Goal: Task Accomplishment & Management: Use online tool/utility

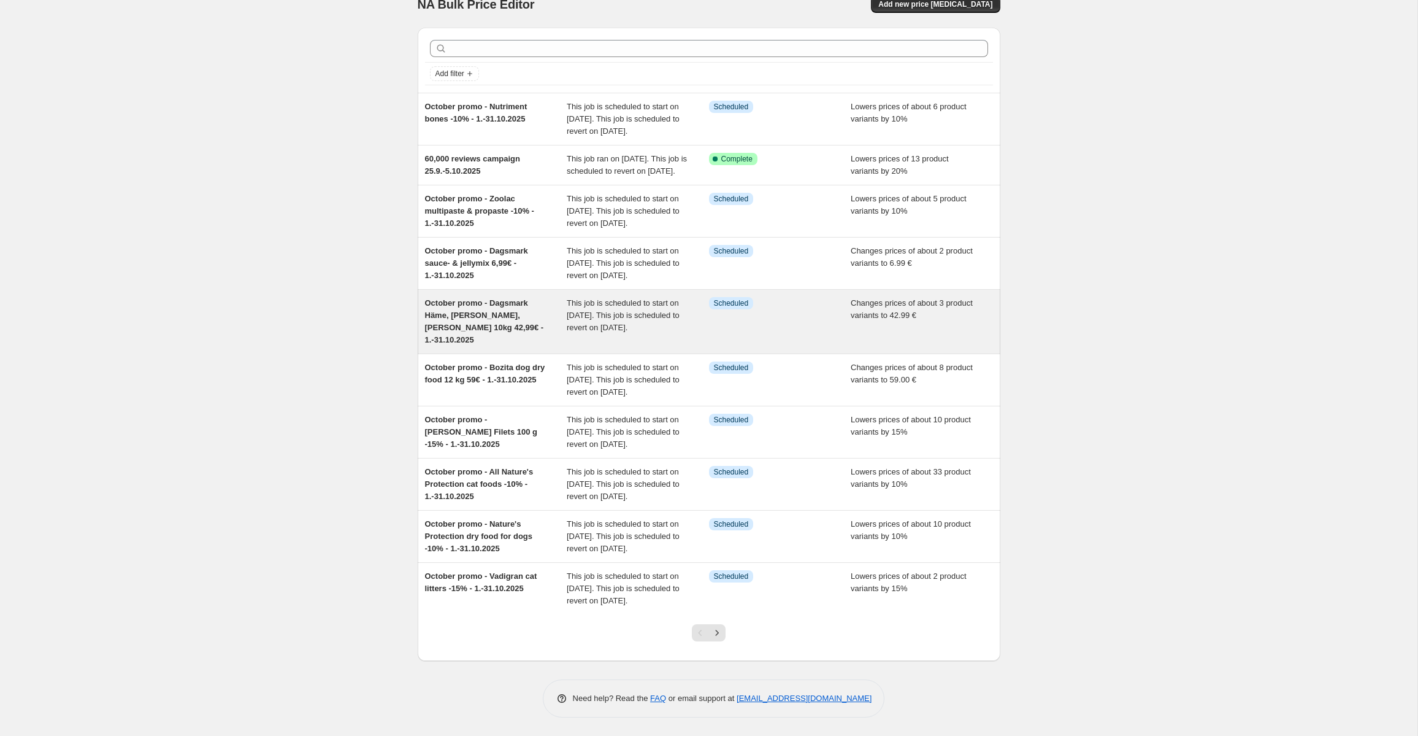
scroll to position [129, 0]
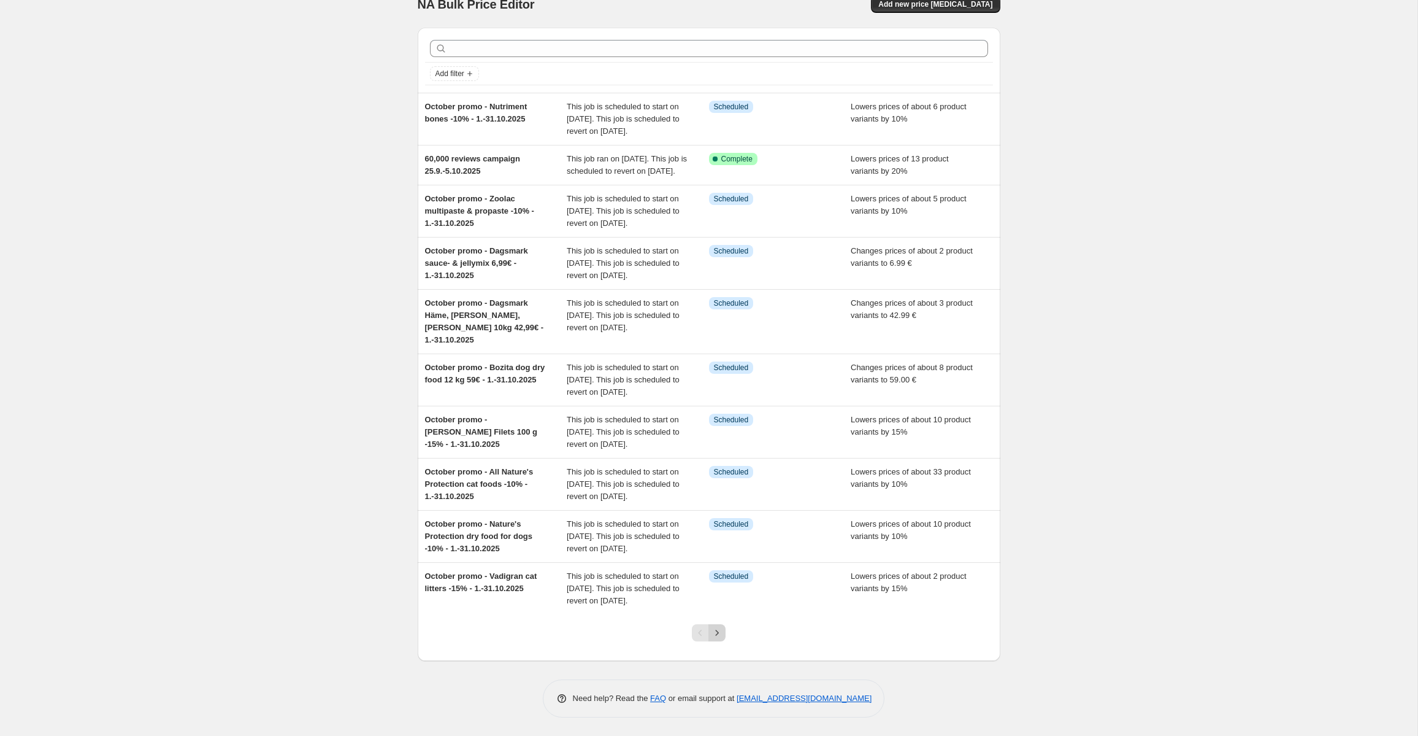
click at [718, 632] on icon "Next" at bounding box center [717, 632] width 3 height 6
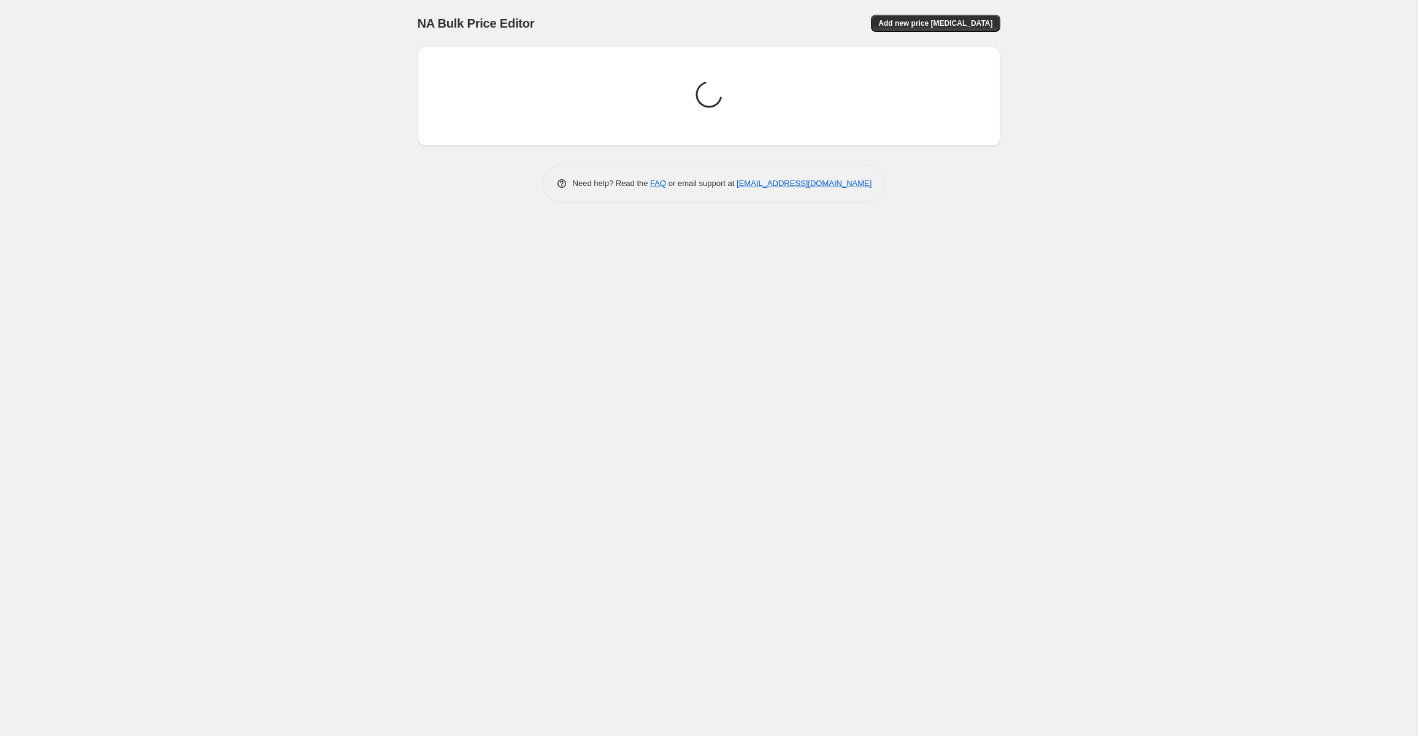
scroll to position [0, 0]
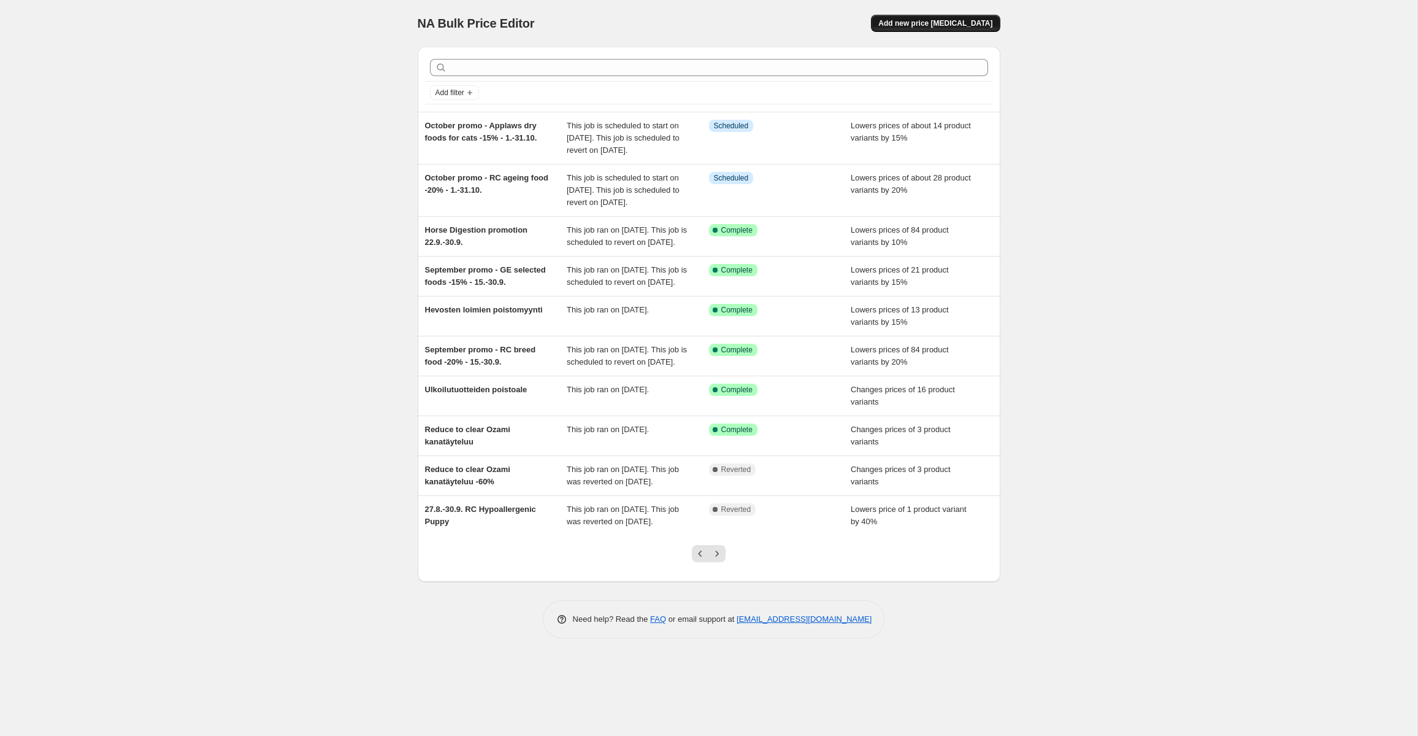
click at [937, 21] on span "Add new price [MEDICAL_DATA]" at bounding box center [935, 23] width 114 height 10
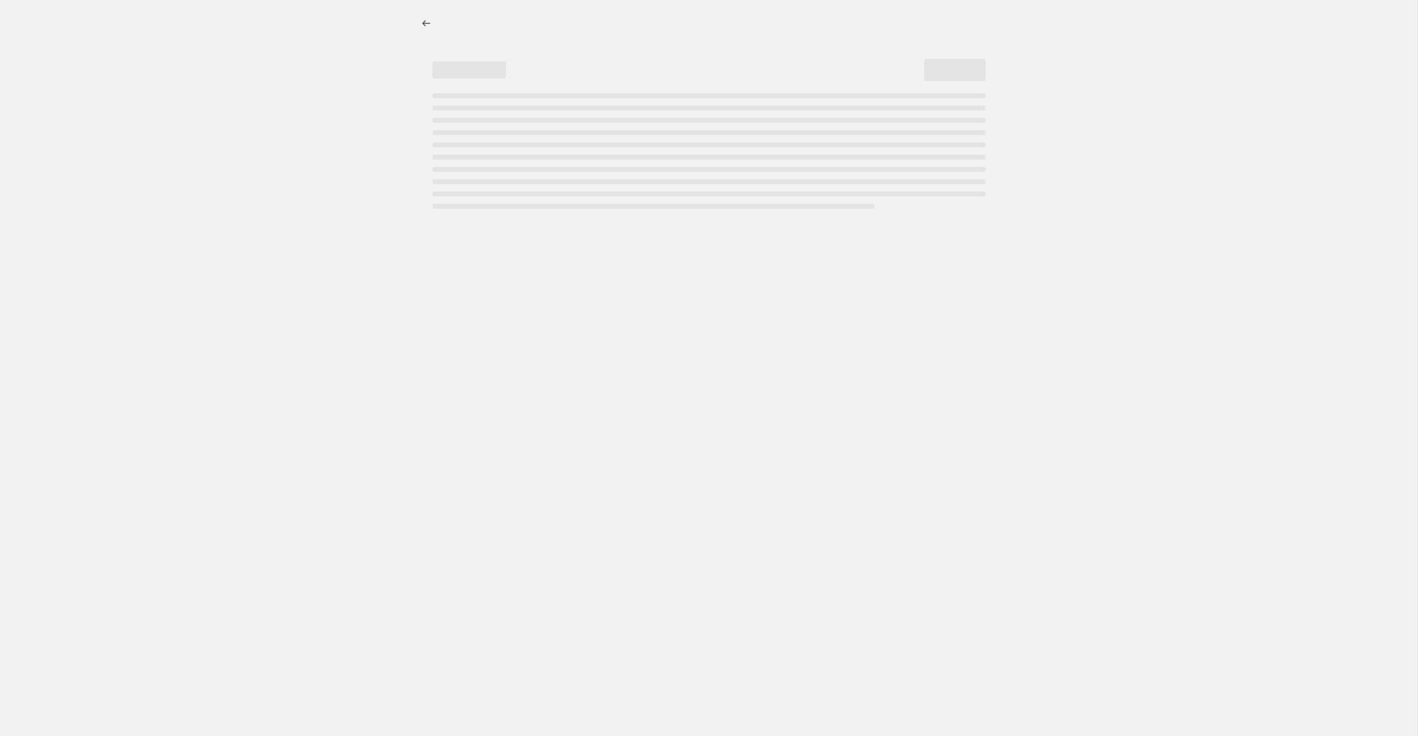
select select "percentage"
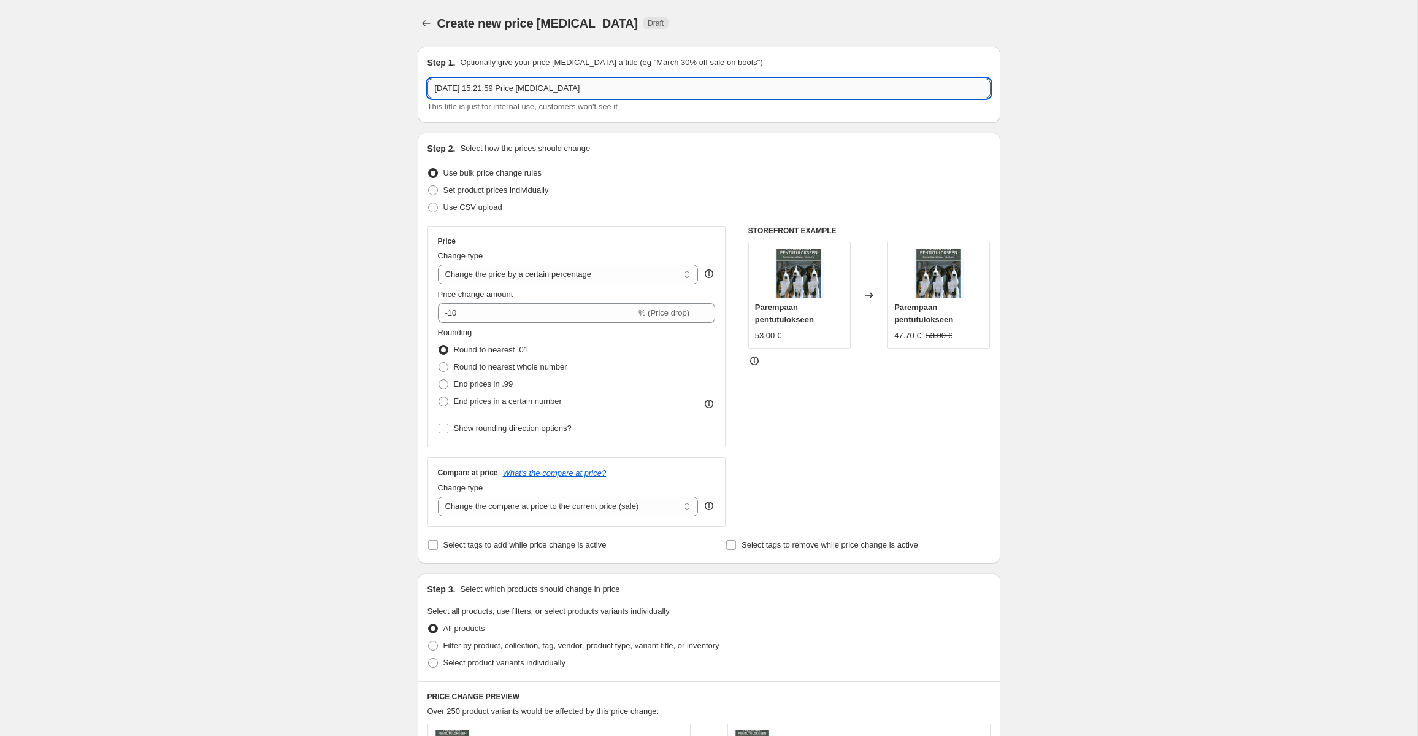
click at [617, 80] on input "25 Sept 2025, 15:21:59 Price change job" at bounding box center [709, 89] width 563 height 20
click at [615, 79] on input "25 Sept 2025, 15:21:59 Price change job" at bounding box center [709, 89] width 563 height 20
type input "Poistuva tuote"
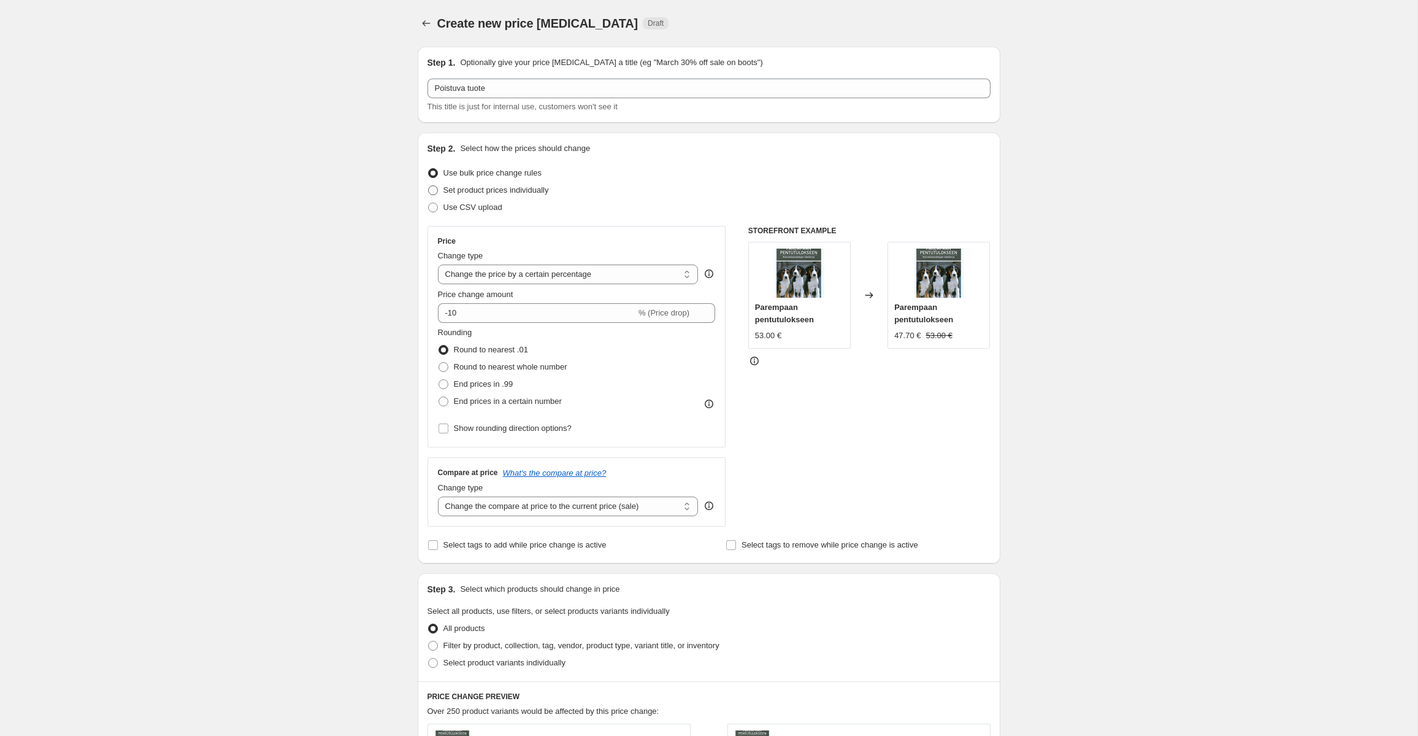
click at [432, 192] on span at bounding box center [433, 190] width 10 height 10
click at [429, 186] on input "Set product prices individually" at bounding box center [428, 185] width 1 height 1
radio input "true"
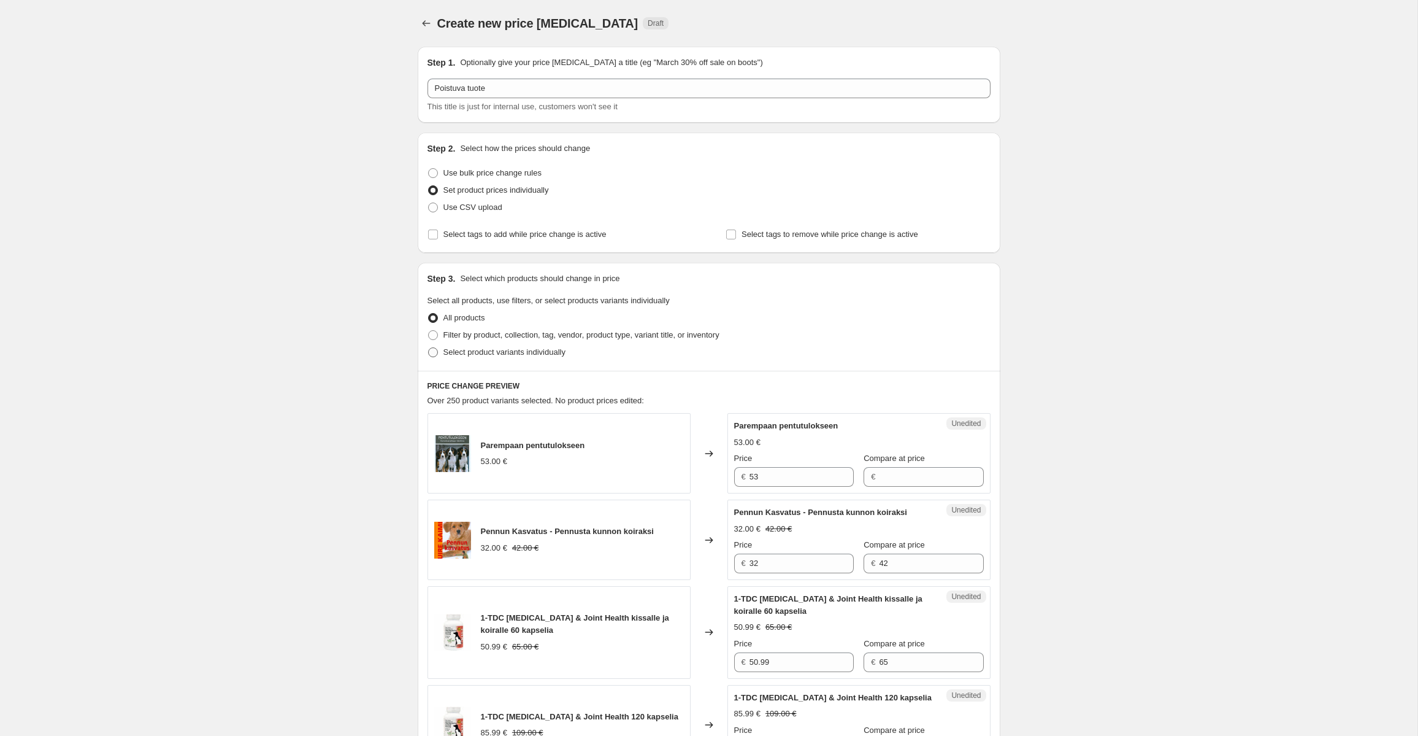
click at [430, 354] on span at bounding box center [433, 352] width 10 height 10
click at [429, 348] on input "Select product variants individually" at bounding box center [428, 347] width 1 height 1
radio input "true"
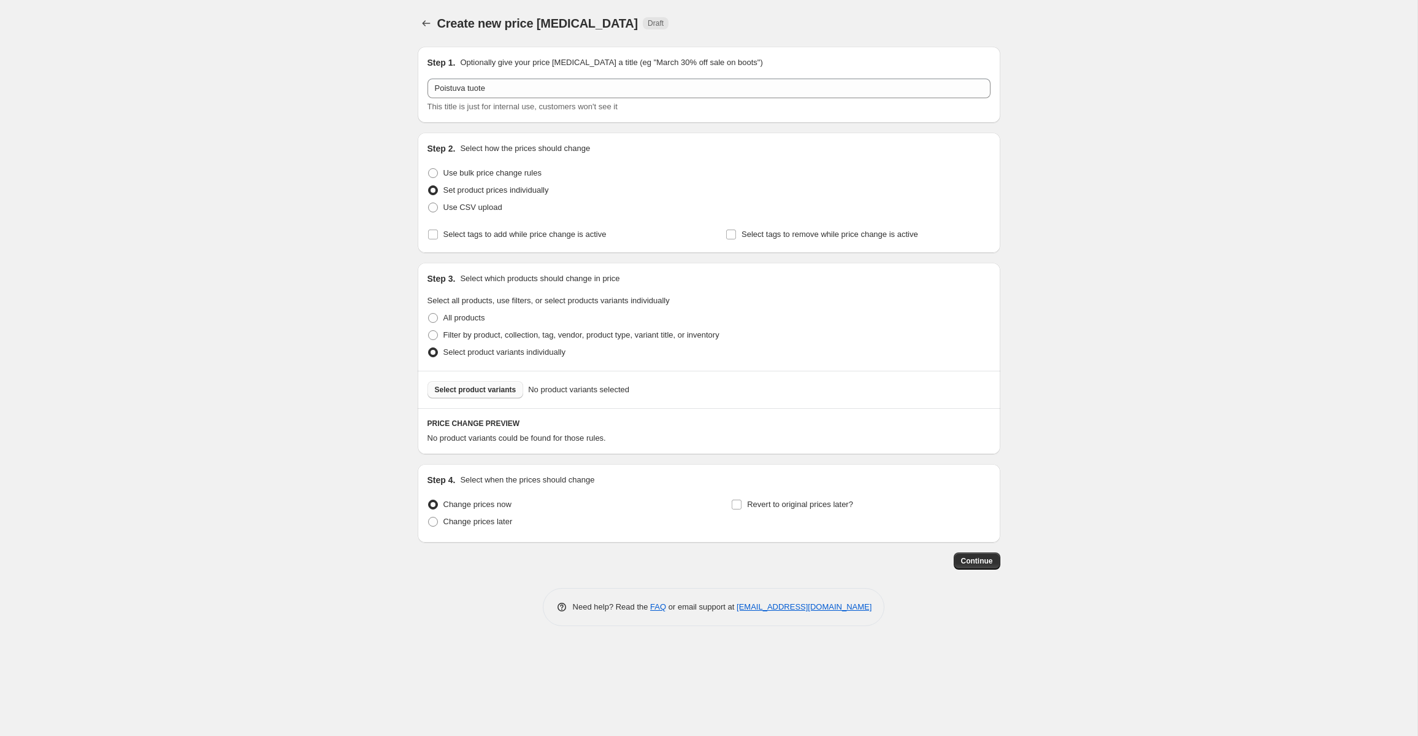
click at [507, 388] on span "Select product variants" at bounding box center [476, 390] width 82 height 10
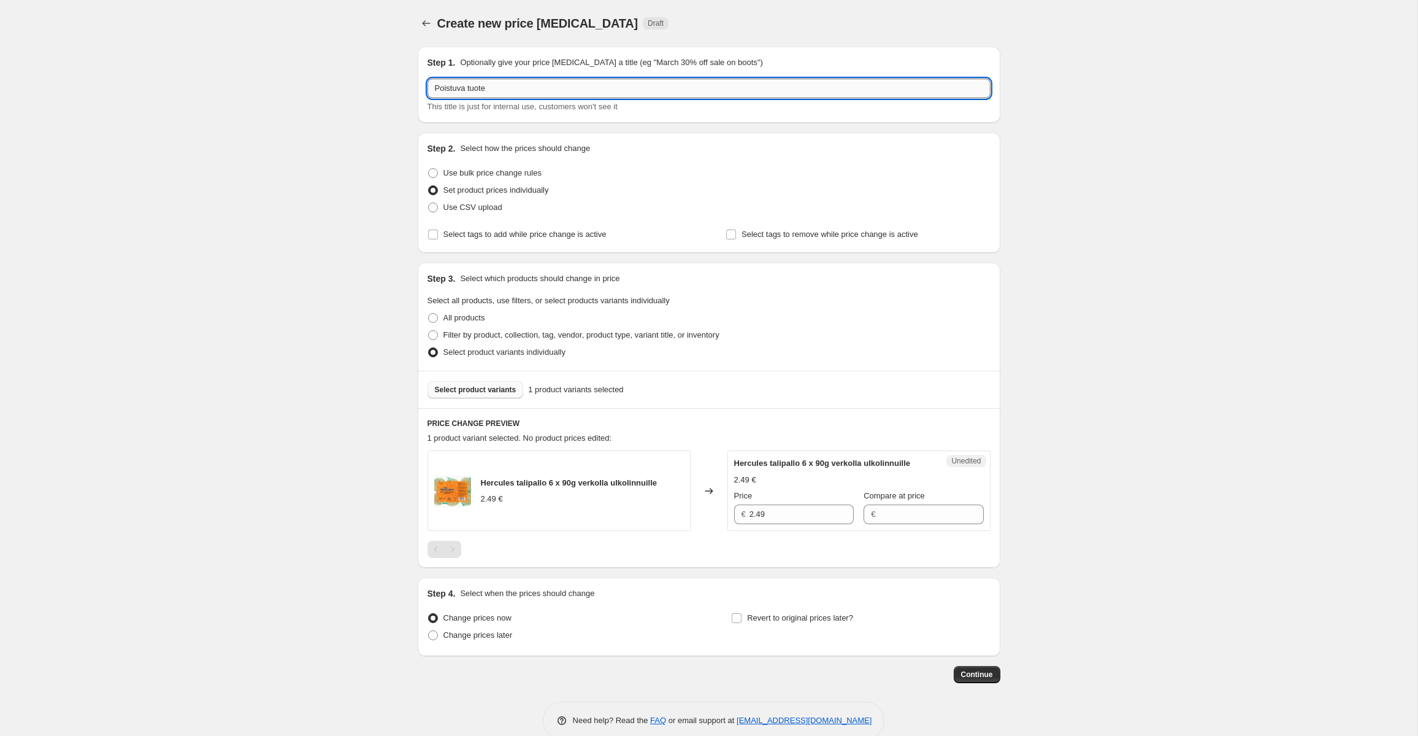
click at [502, 86] on input "Poistuva tuote" at bounding box center [709, 89] width 563 height 20
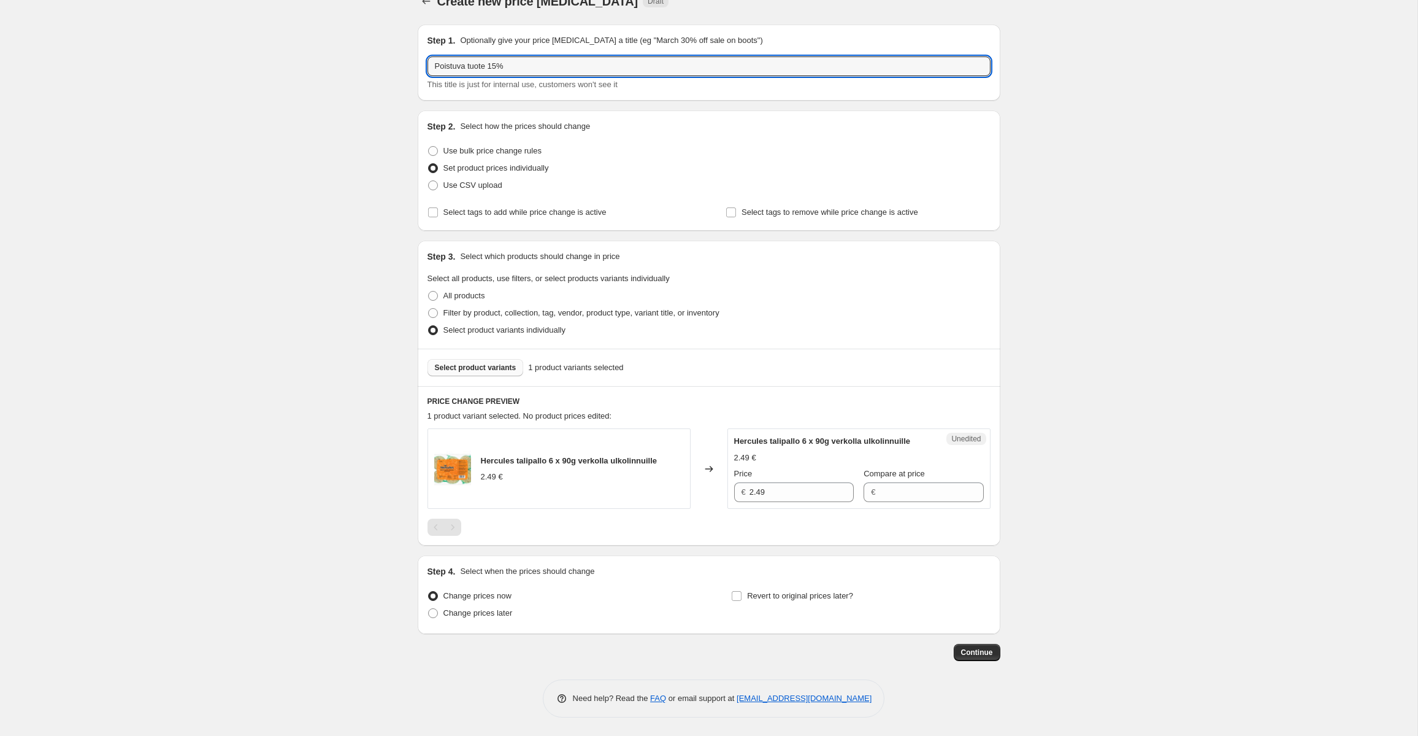
scroll to position [34, 0]
type input "Poistuva tuote 15%"
click at [435, 146] on span at bounding box center [433, 151] width 10 height 10
click at [429, 146] on input "Use bulk price change rules" at bounding box center [428, 146] width 1 height 1
radio input "true"
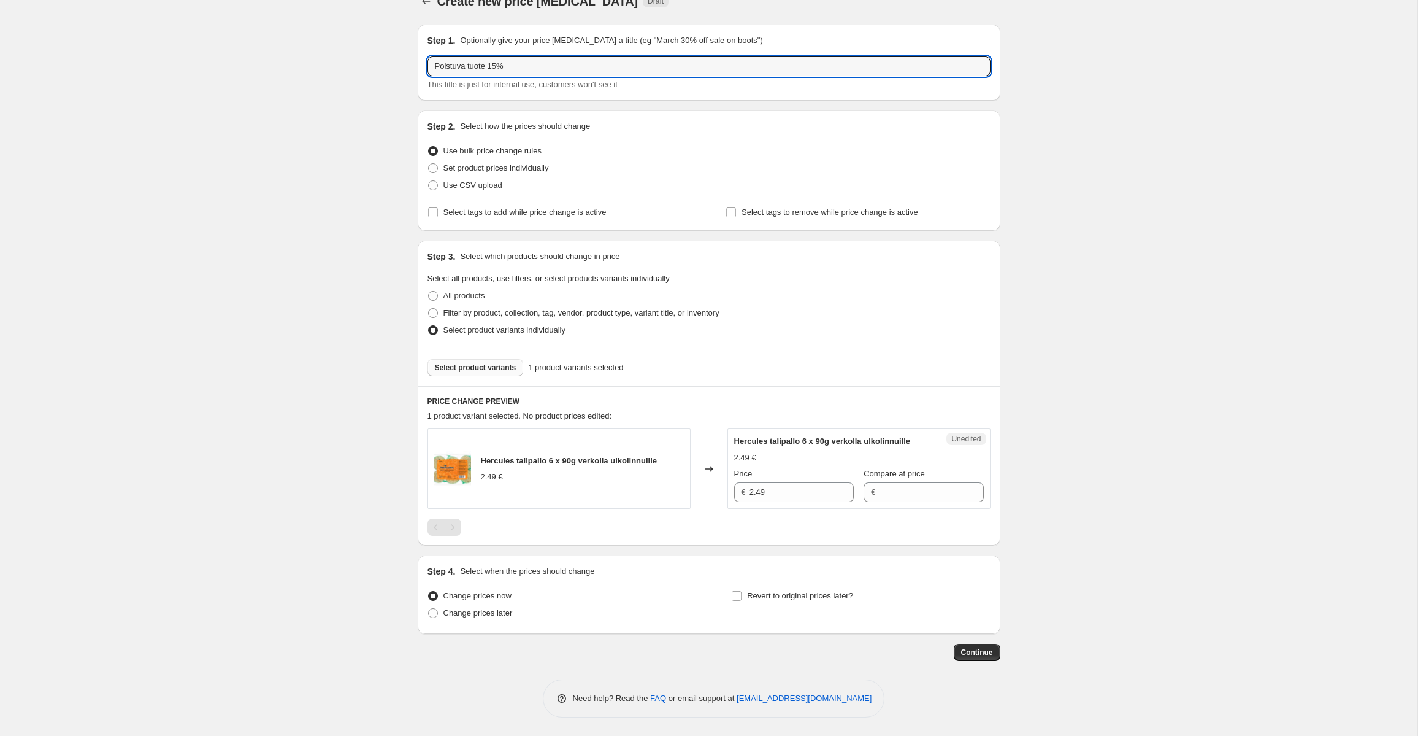
select select "percentage"
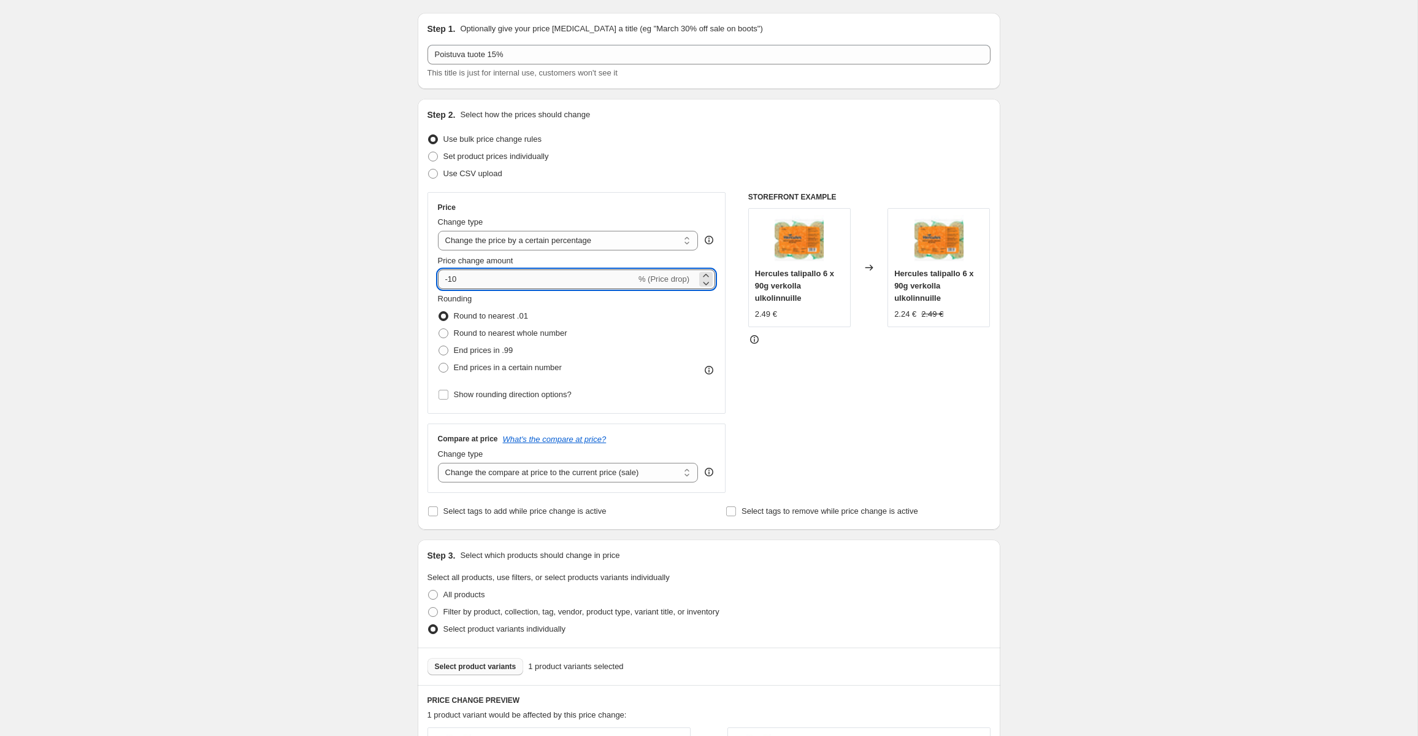
click at [512, 282] on input "-10" at bounding box center [537, 279] width 198 height 20
type input "-15"
click at [653, 346] on div "Rounding Round to nearest .01 Round to nearest whole number End prices in .99 E…" at bounding box center [577, 334] width 278 height 83
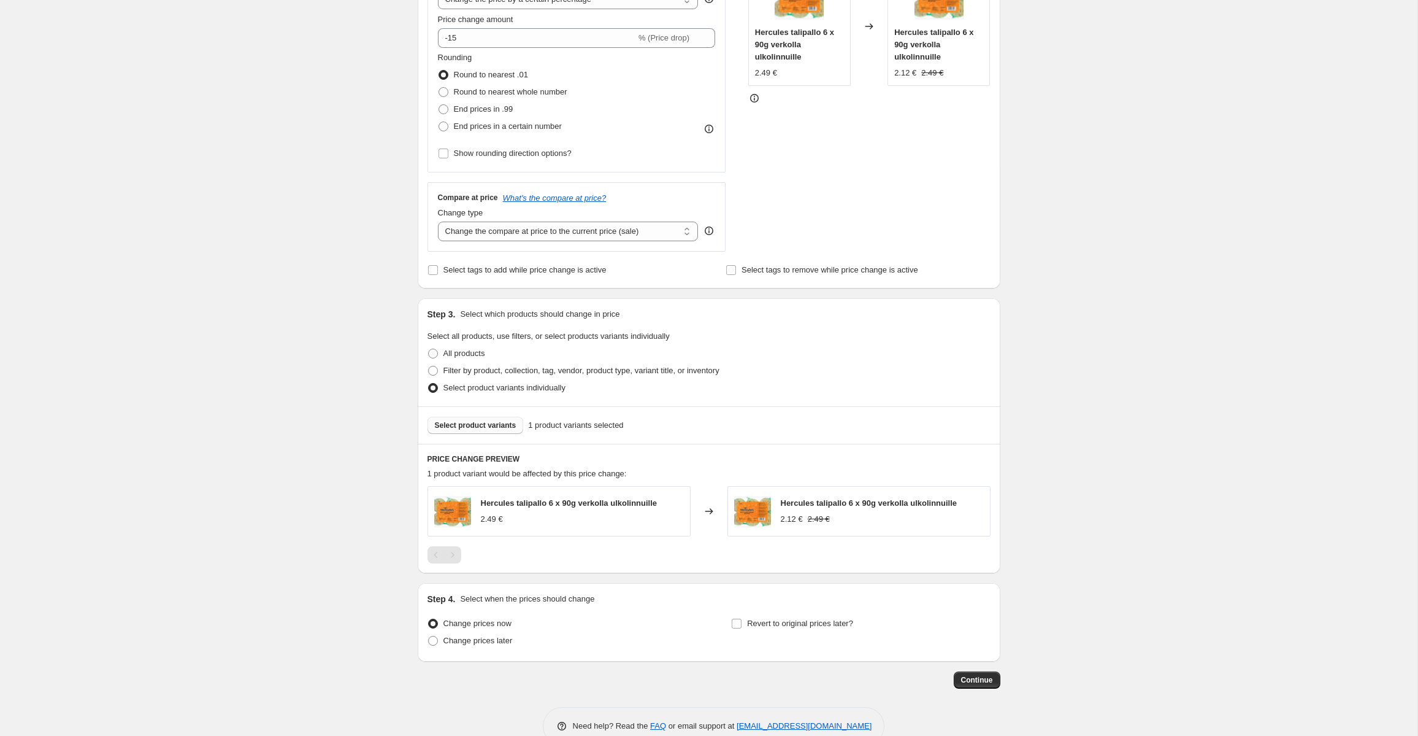
scroll to position [302, 0]
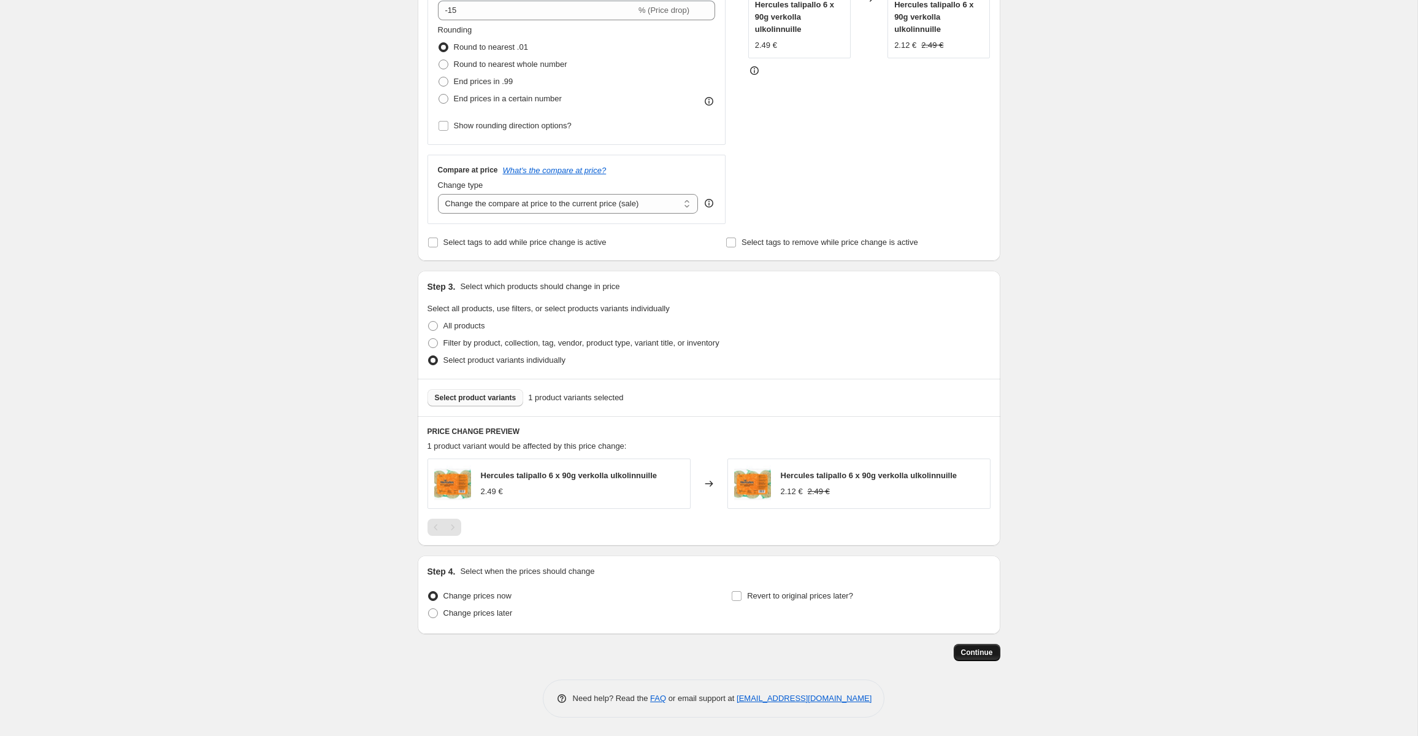
click at [990, 653] on span "Continue" at bounding box center [977, 652] width 32 height 10
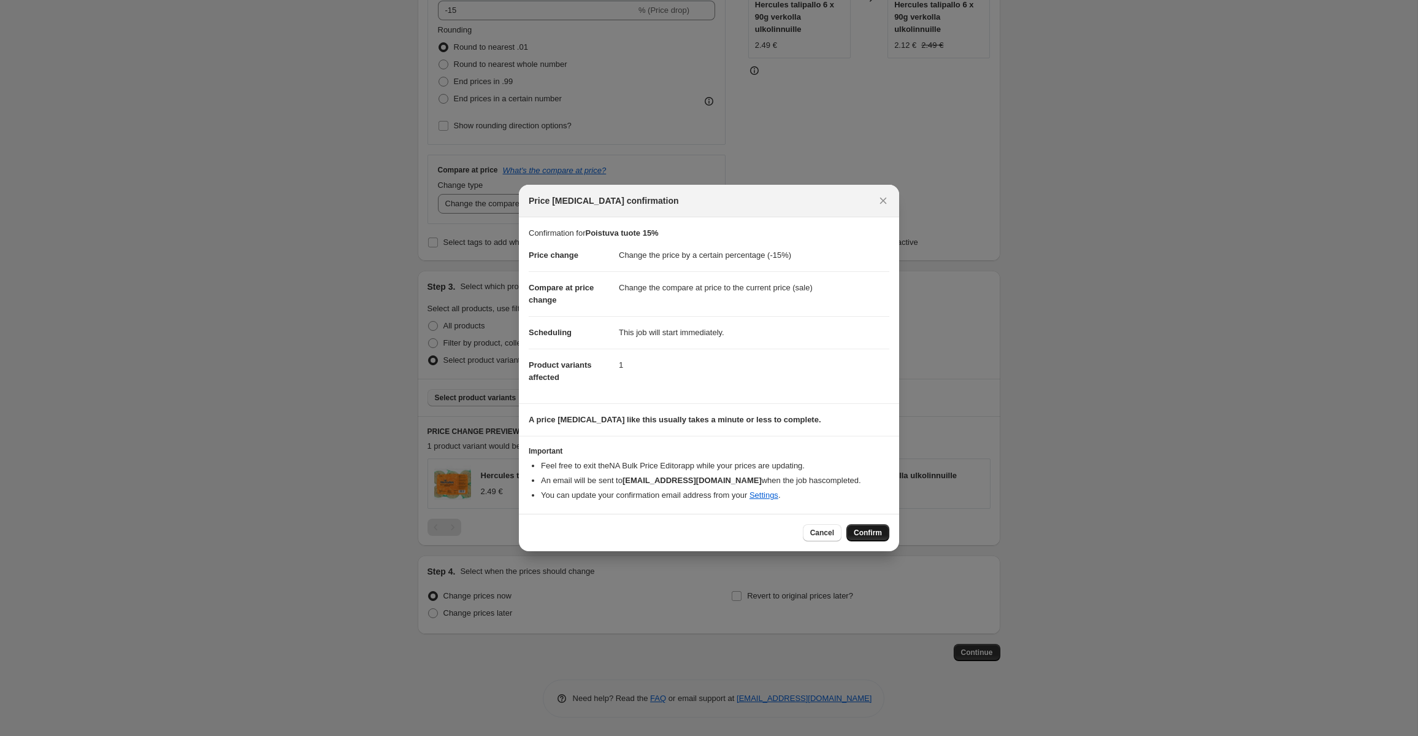
click at [870, 537] on span "Confirm" at bounding box center [868, 533] width 28 height 10
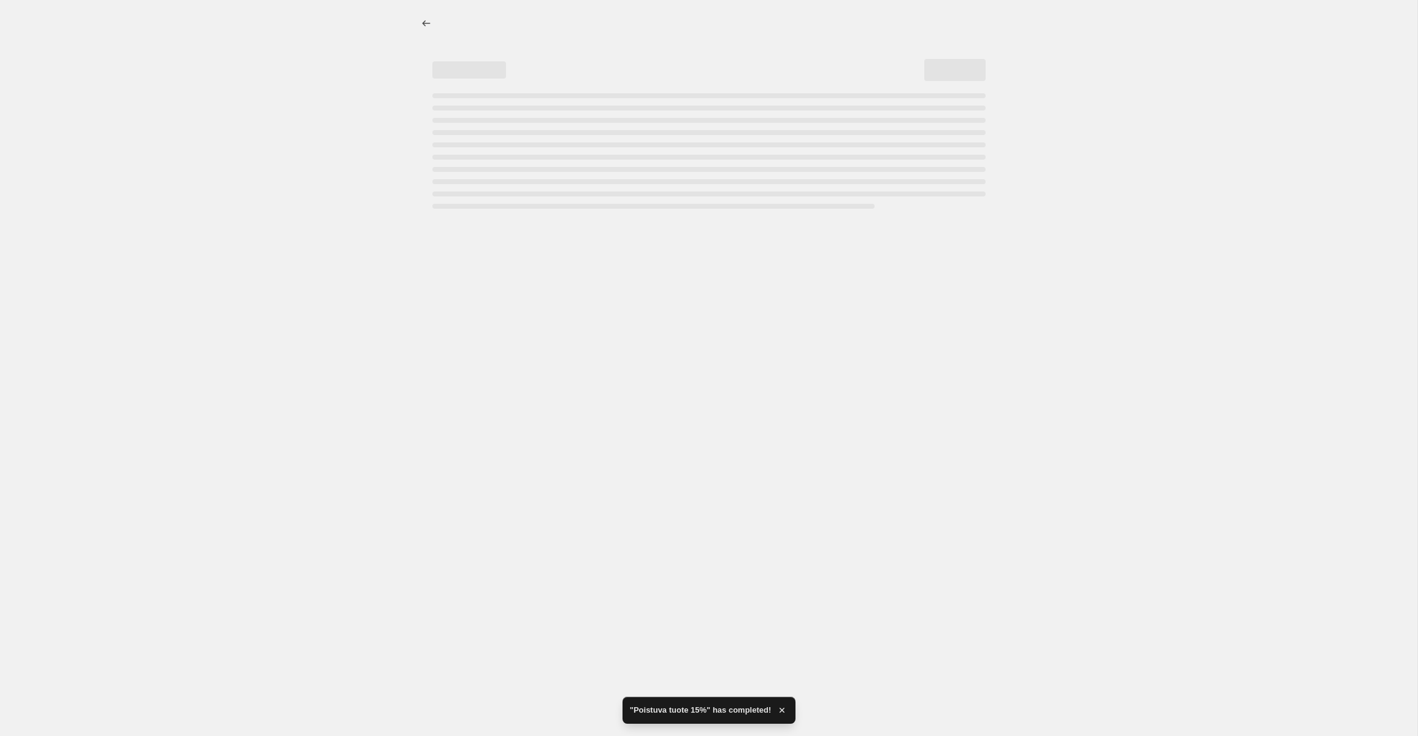
select select "percentage"
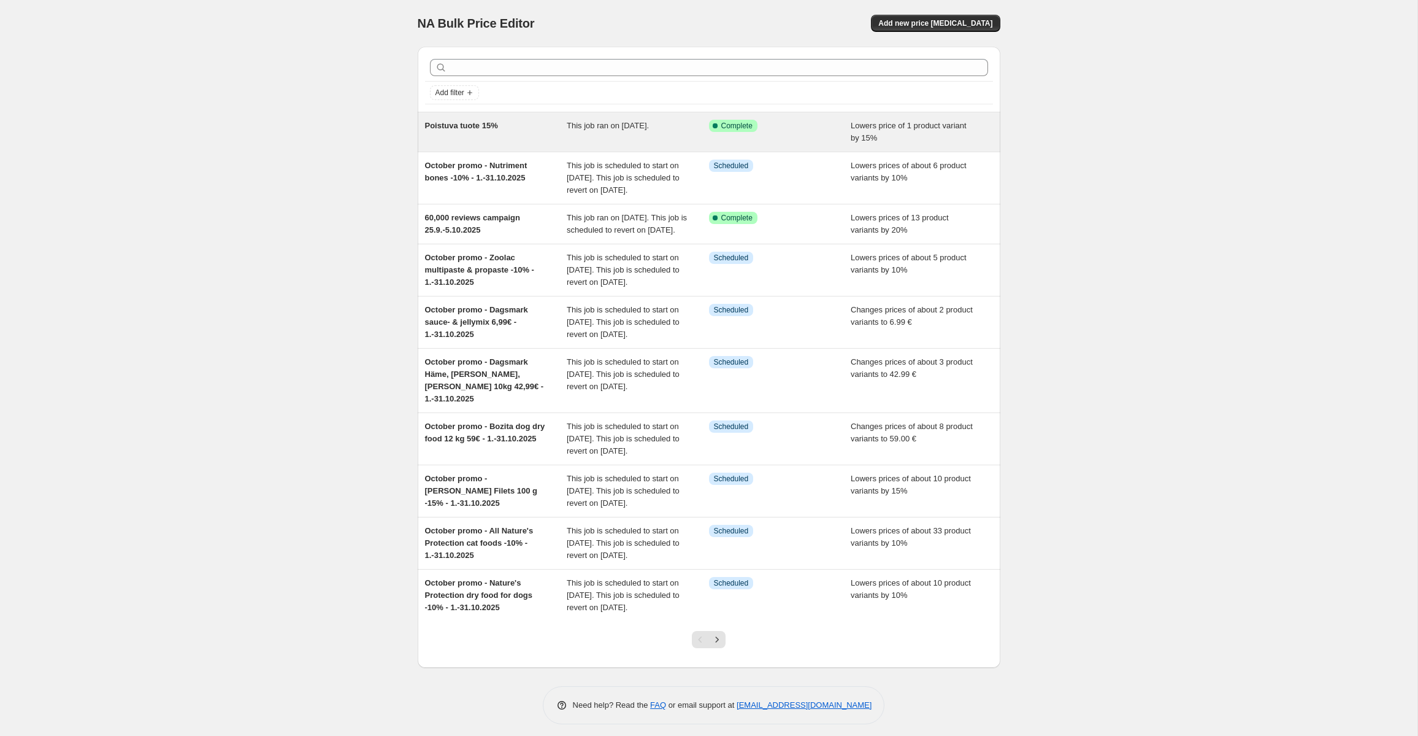
click at [494, 126] on span "Poistuva tuote 15%" at bounding box center [461, 125] width 73 height 9
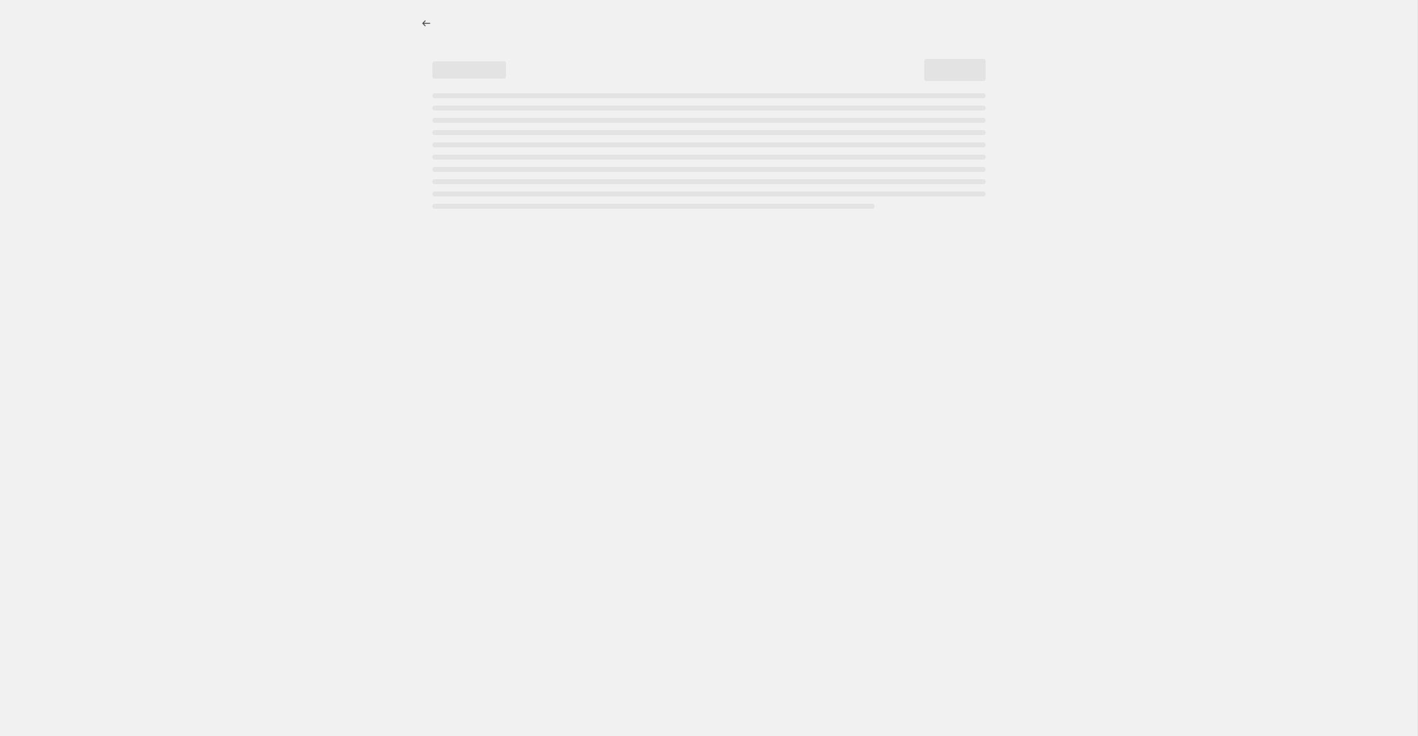
select select "percentage"
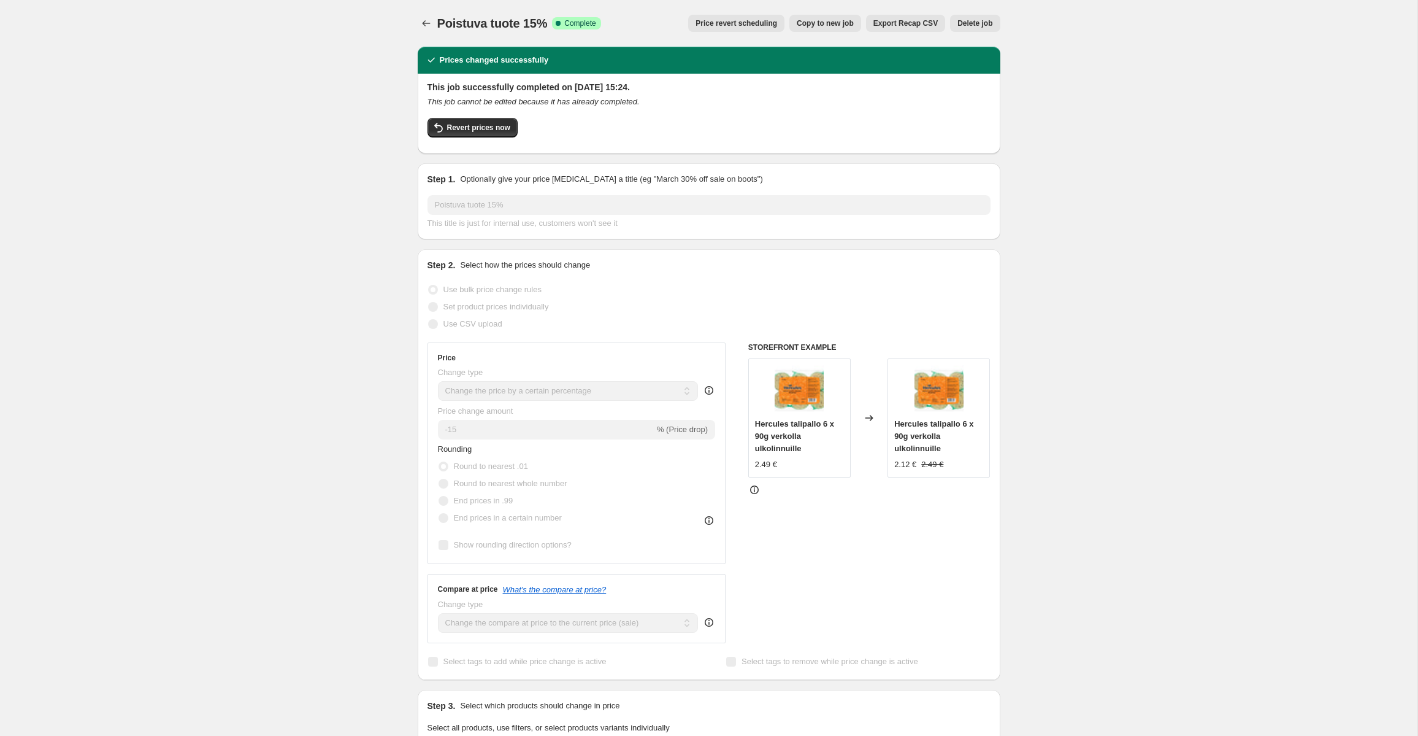
click at [817, 25] on span "Copy to new job" at bounding box center [825, 23] width 57 height 10
select select "percentage"
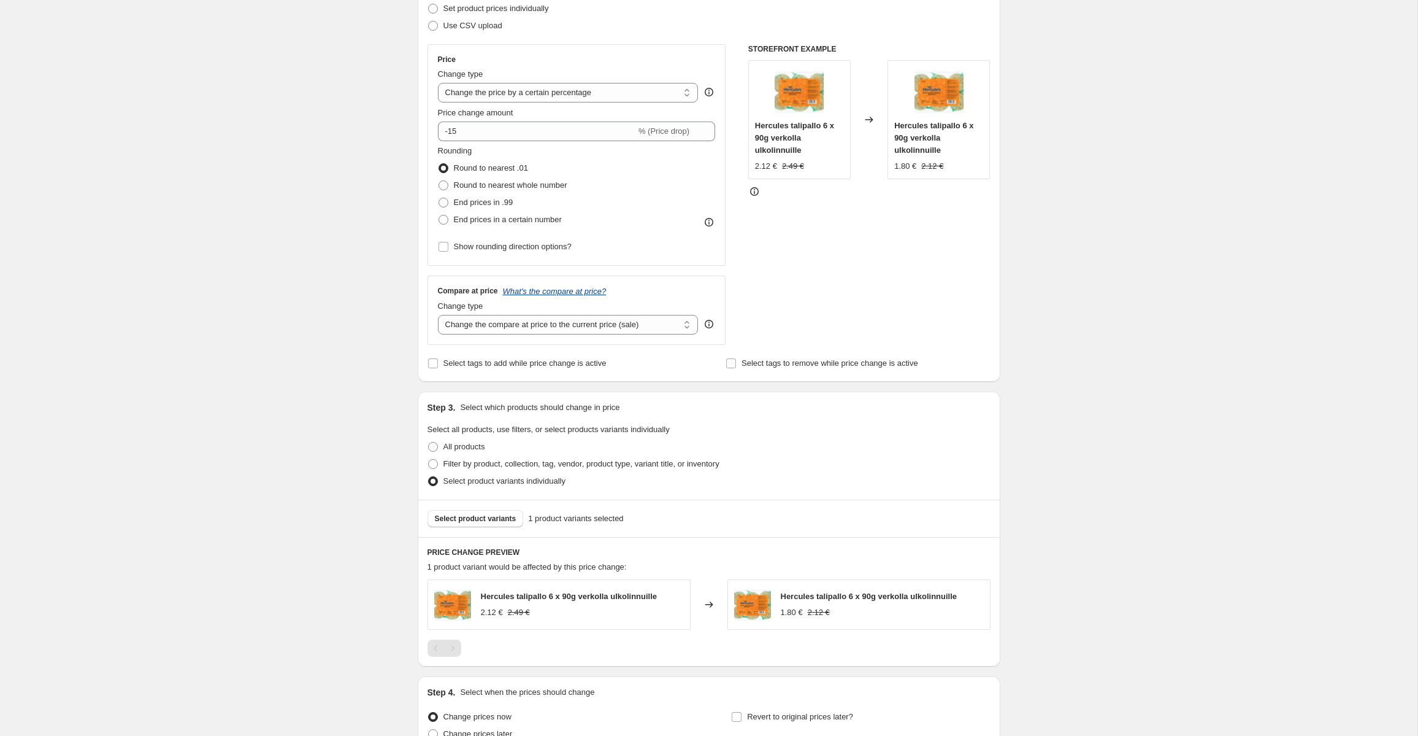
scroll to position [293, 0]
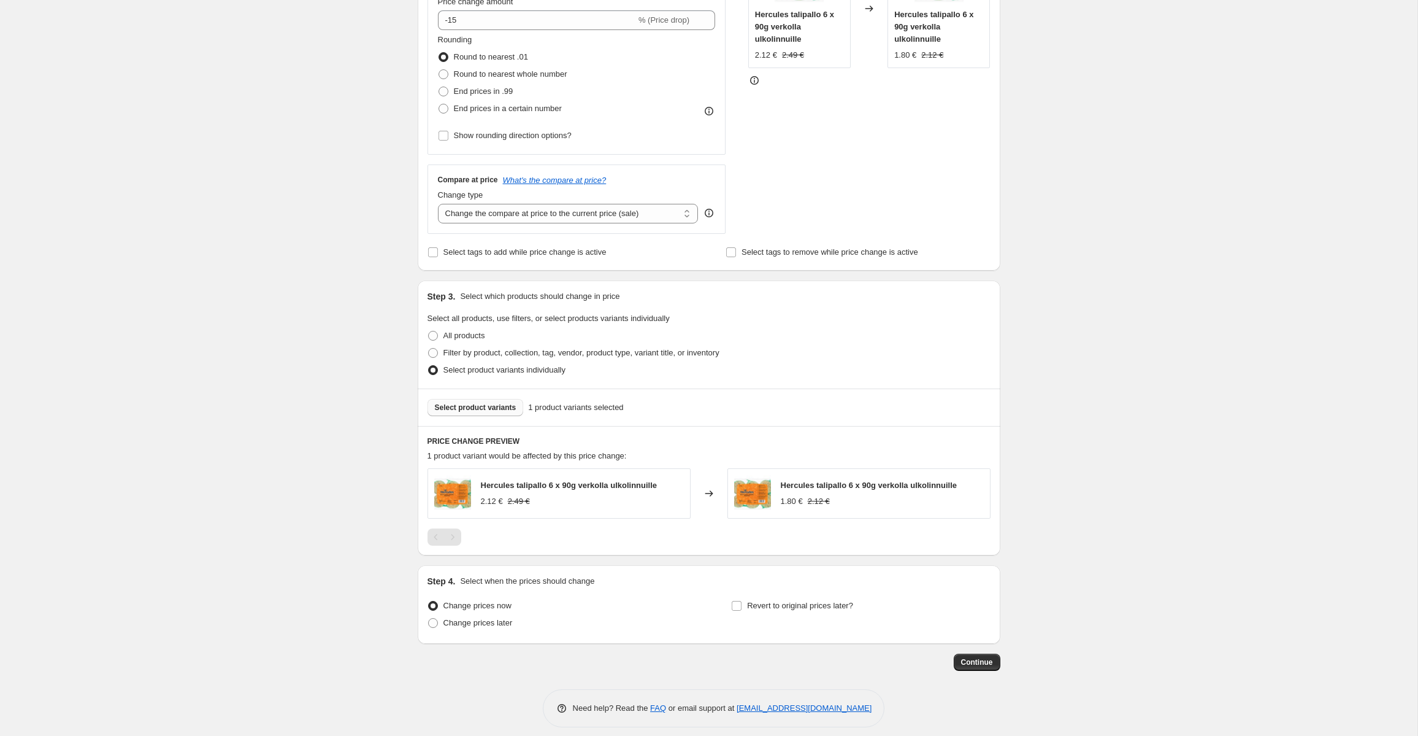
click at [488, 404] on span "Select product variants" at bounding box center [476, 407] width 82 height 10
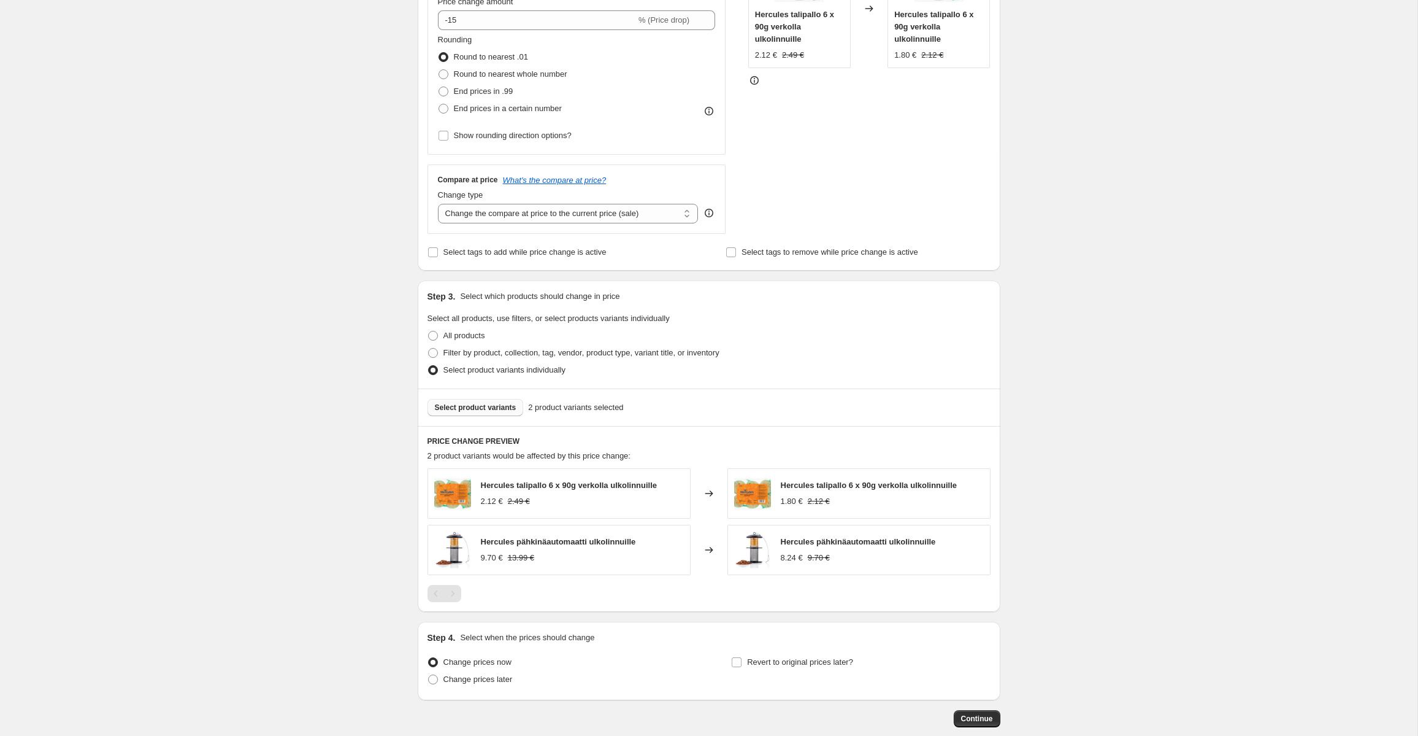
click at [488, 496] on div "2.12 €" at bounding box center [492, 501] width 22 height 12
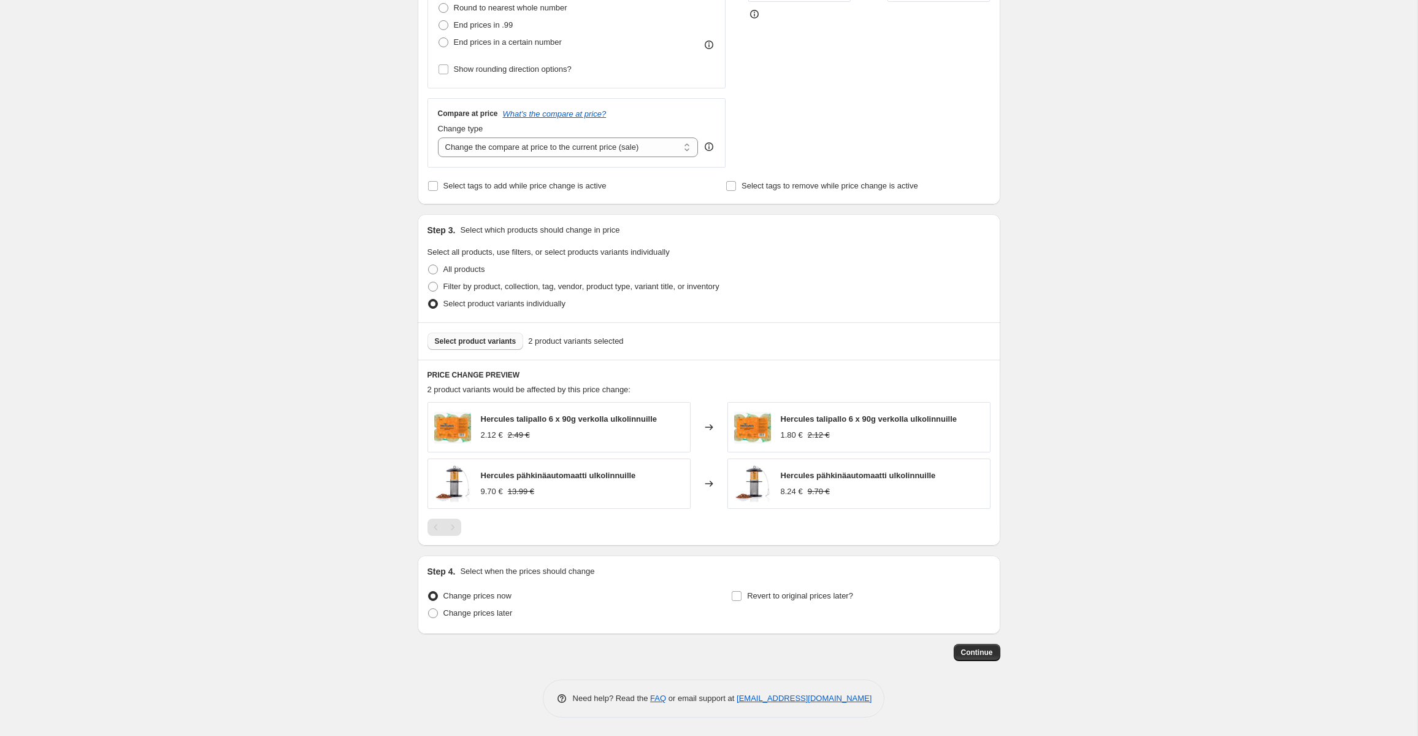
click at [509, 349] on button "Select product variants" at bounding box center [476, 340] width 96 height 17
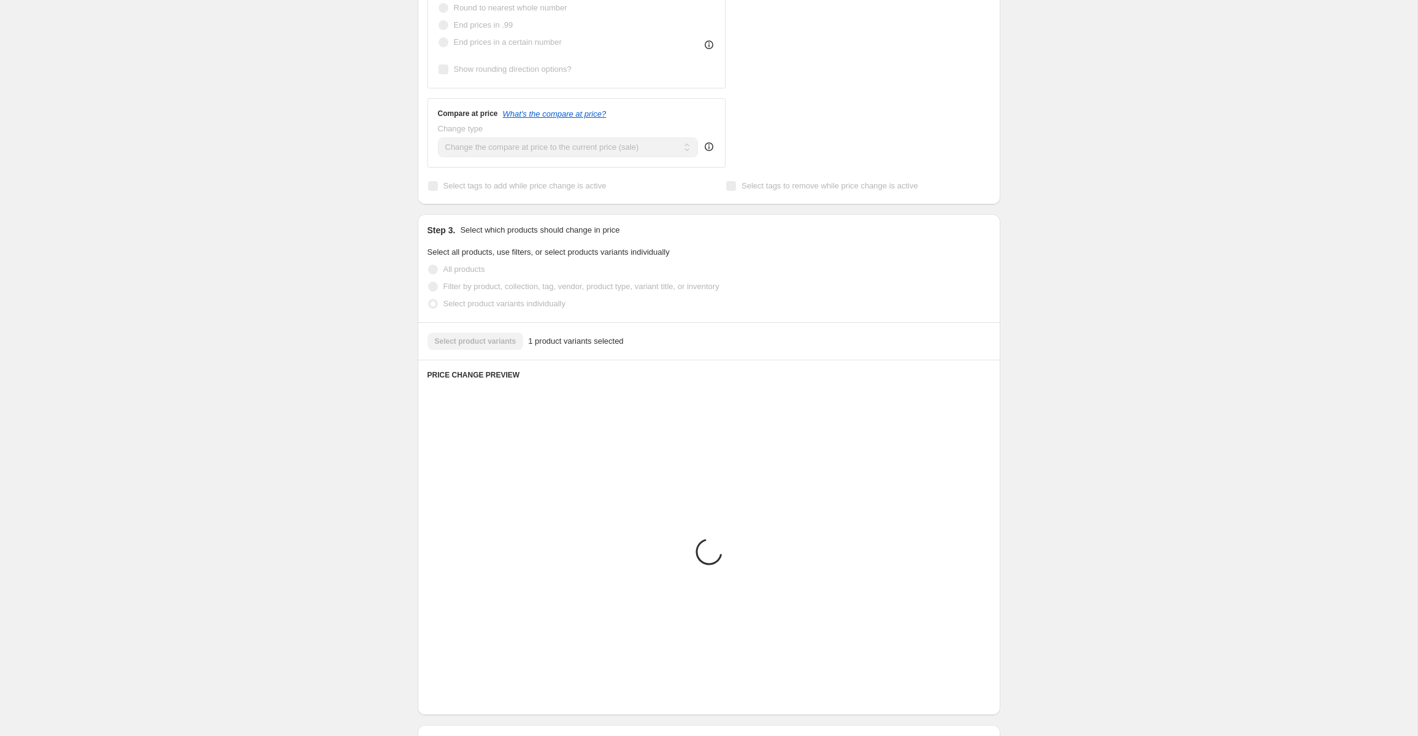
scroll to position [302, 0]
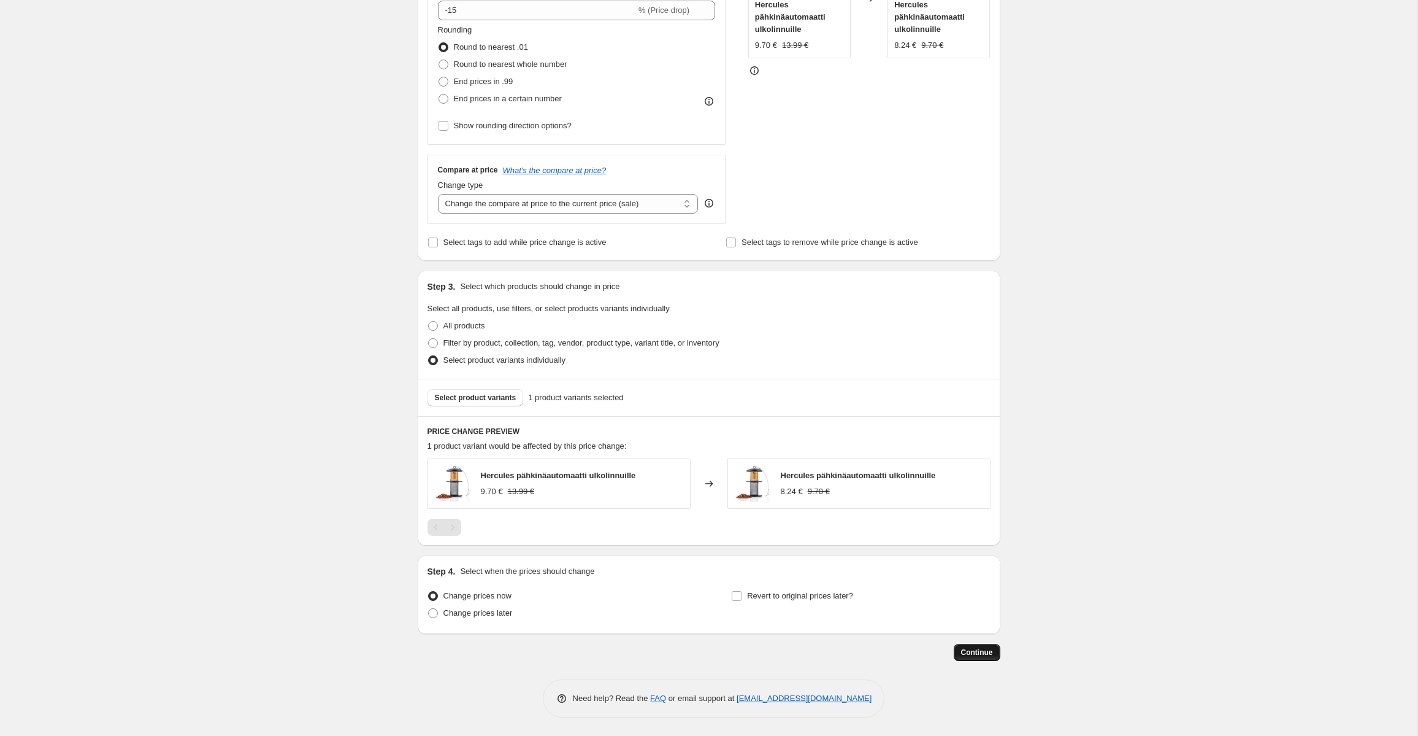
click at [985, 656] on span "Continue" at bounding box center [977, 652] width 32 height 10
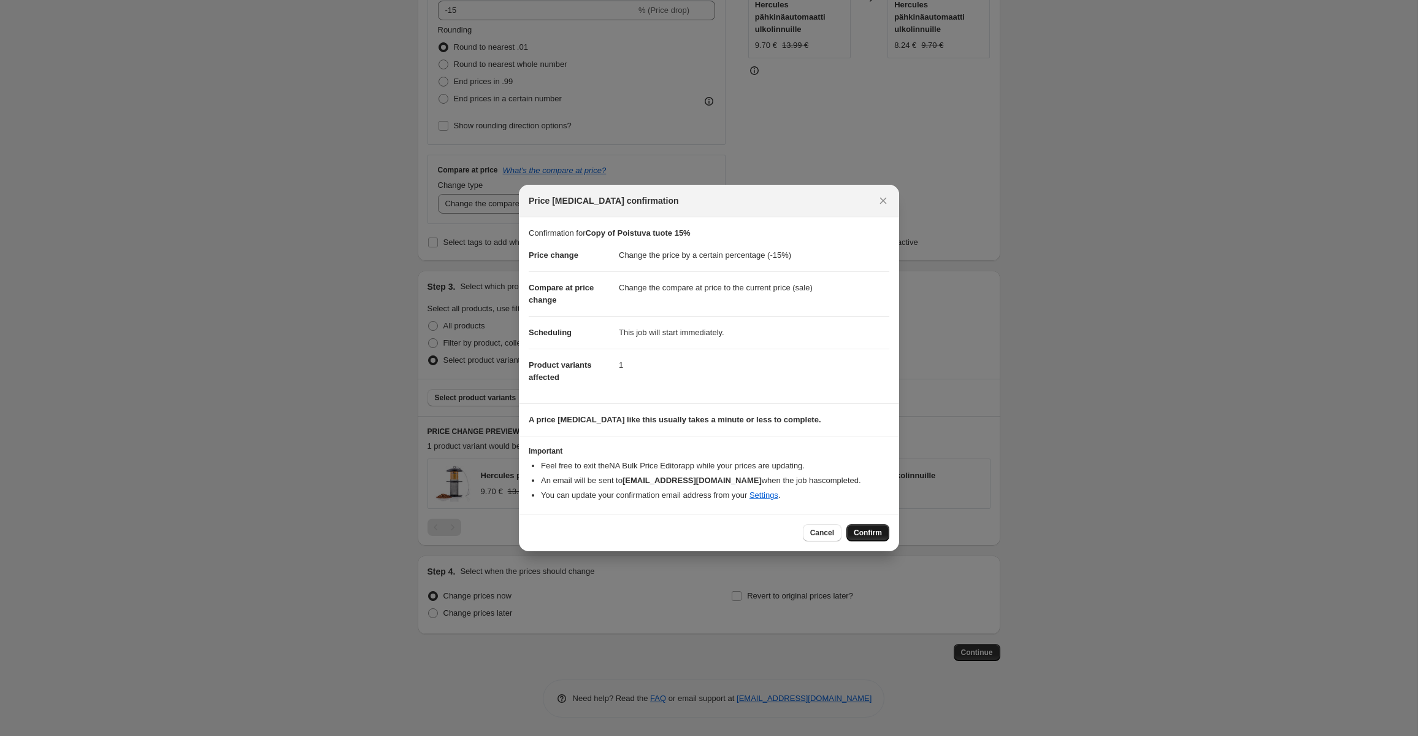
click at [869, 524] on button "Confirm" at bounding box center [868, 532] width 43 height 17
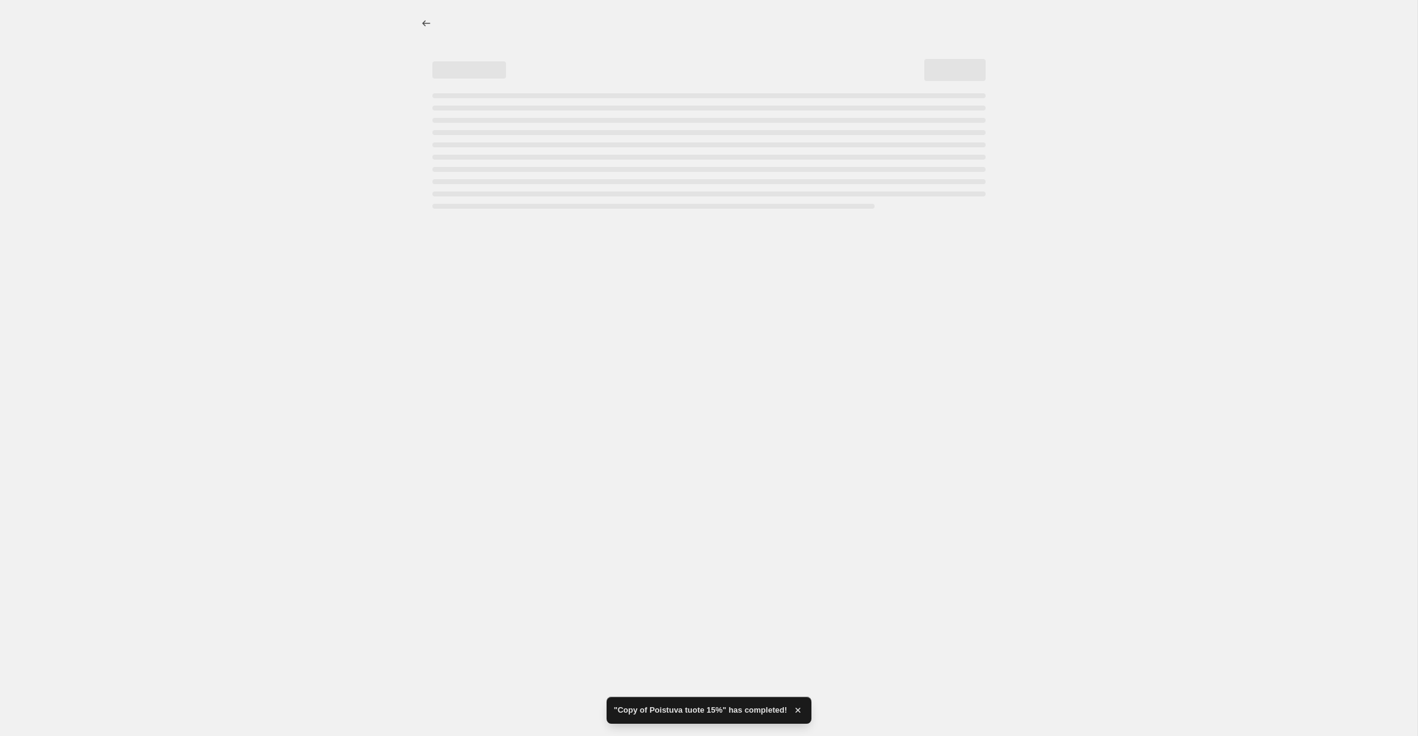
select select "percentage"
